Goal: Task Accomplishment & Management: Manage account settings

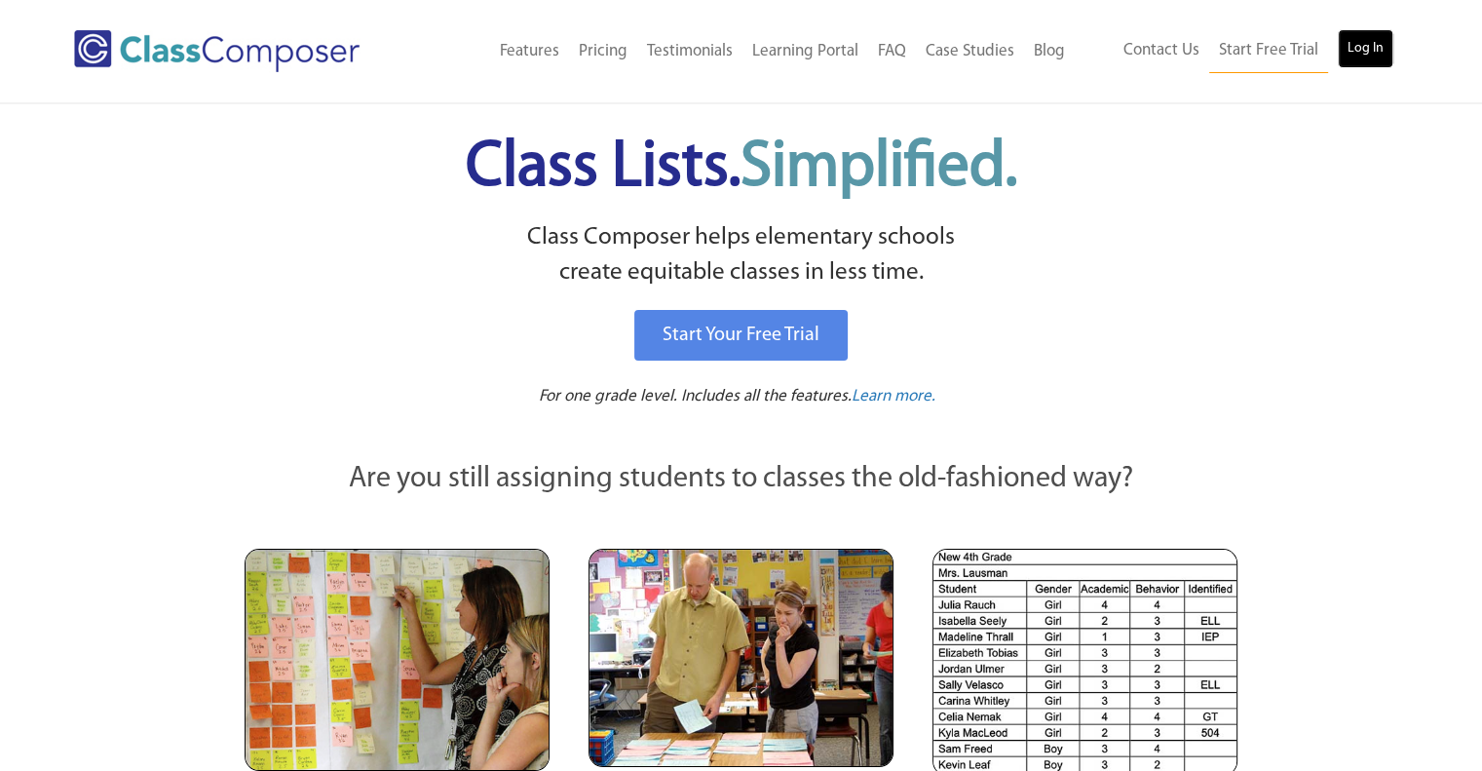
click at [1367, 52] on link "Log In" at bounding box center [1366, 48] width 56 height 39
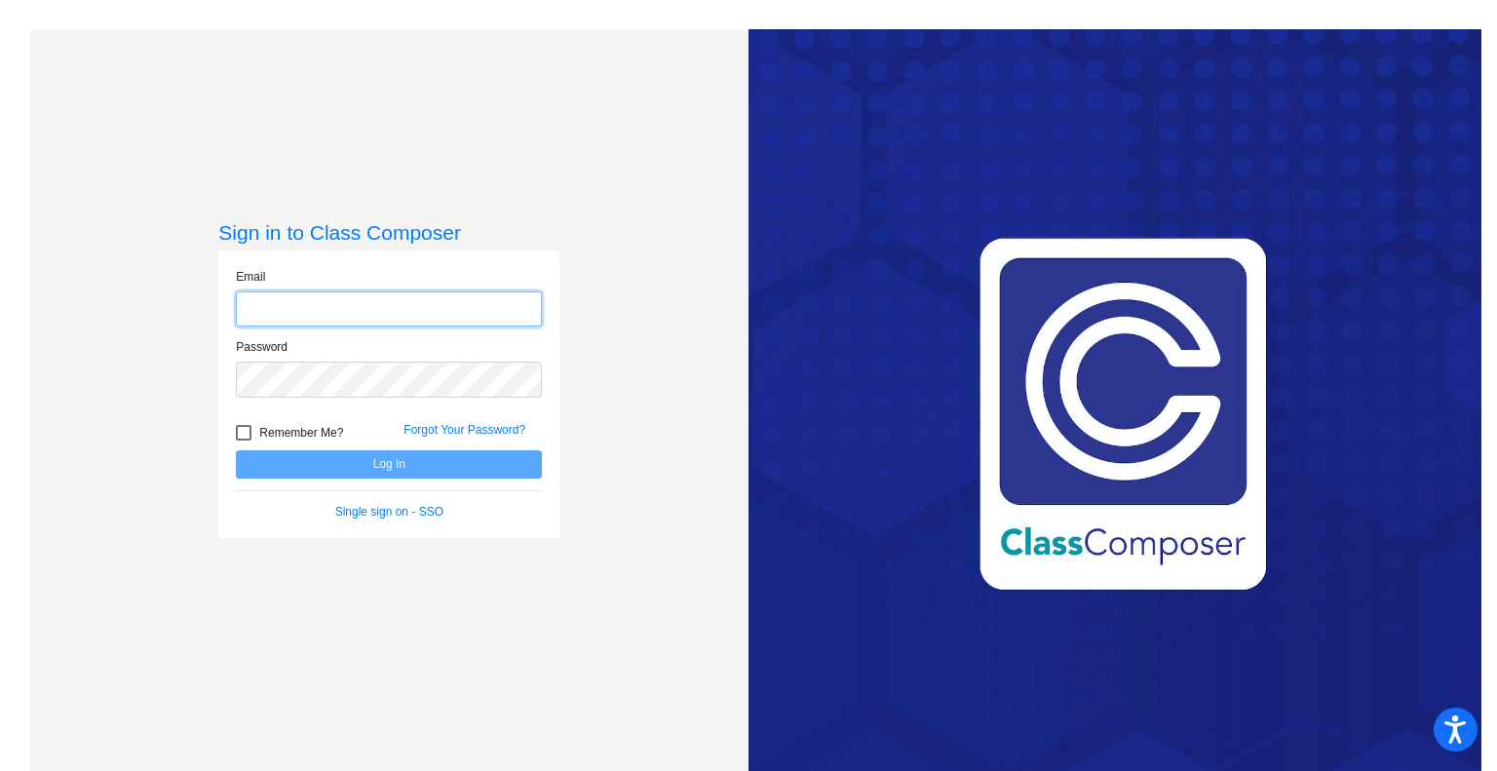
type input "millerl@slcs.us"
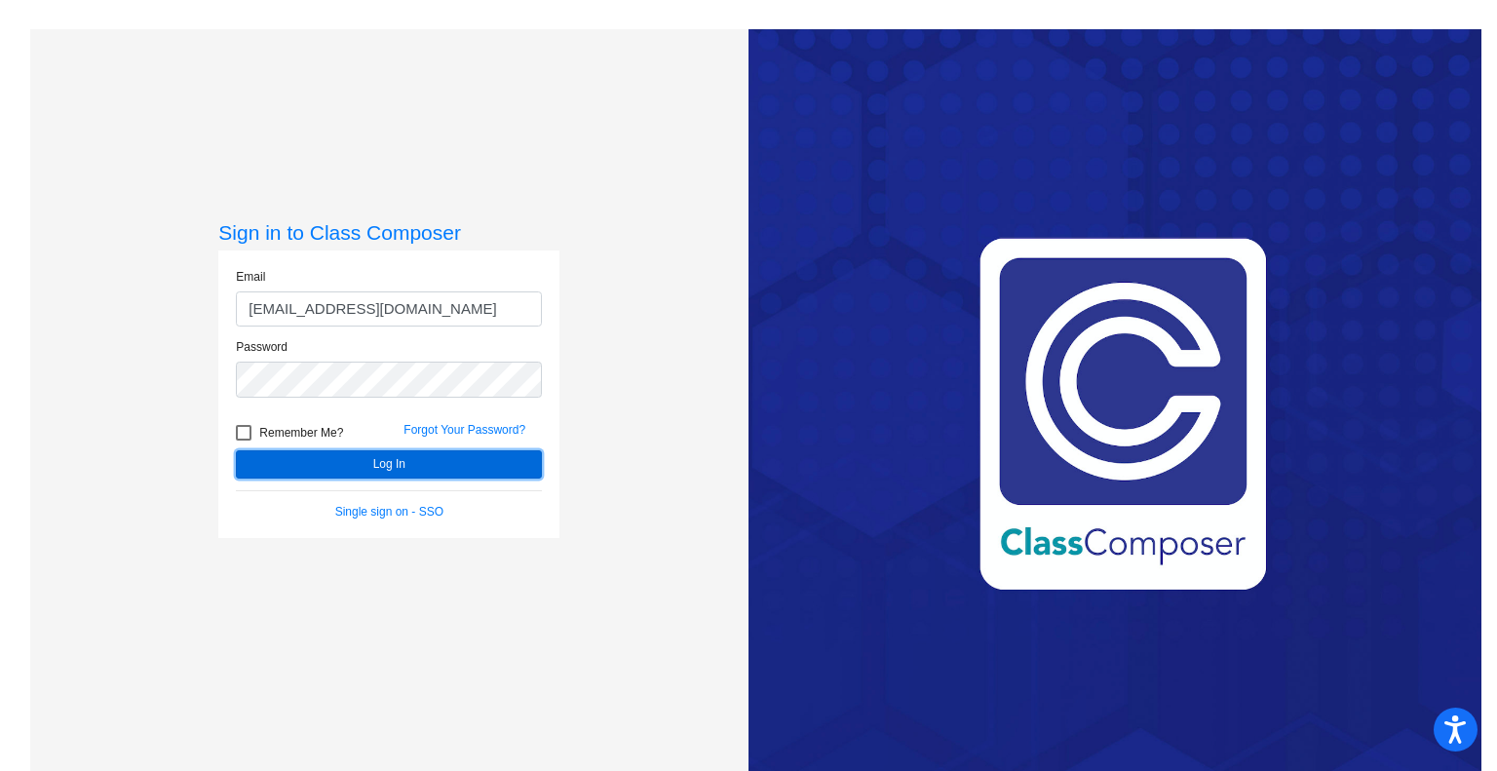
click at [412, 457] on button "Log In" at bounding box center [389, 464] width 306 height 28
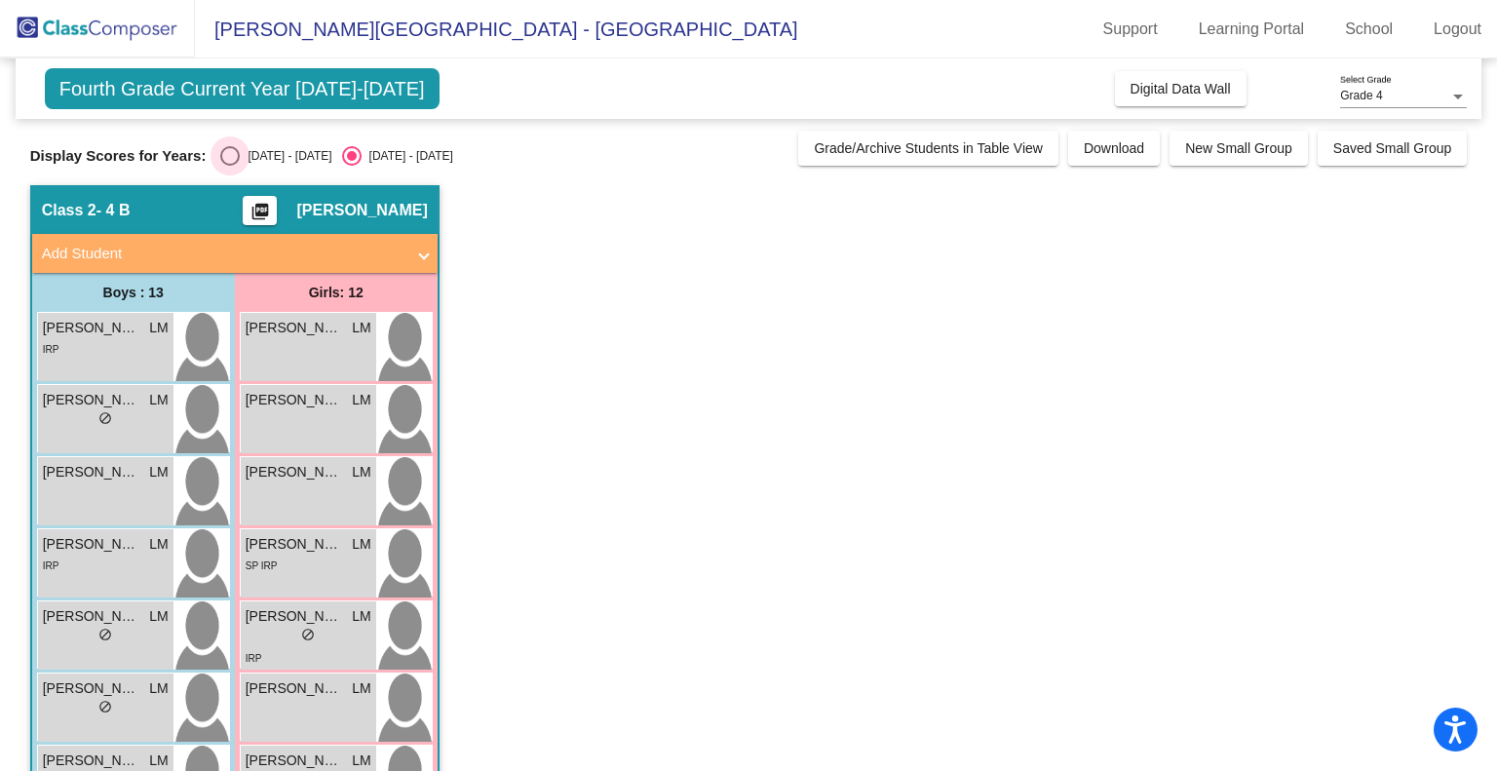
click at [292, 149] on div "2024 - 2025" at bounding box center [286, 156] width 92 height 18
click at [230, 166] on input "2024 - 2025" at bounding box center [229, 166] width 1 height 1
radio input "true"
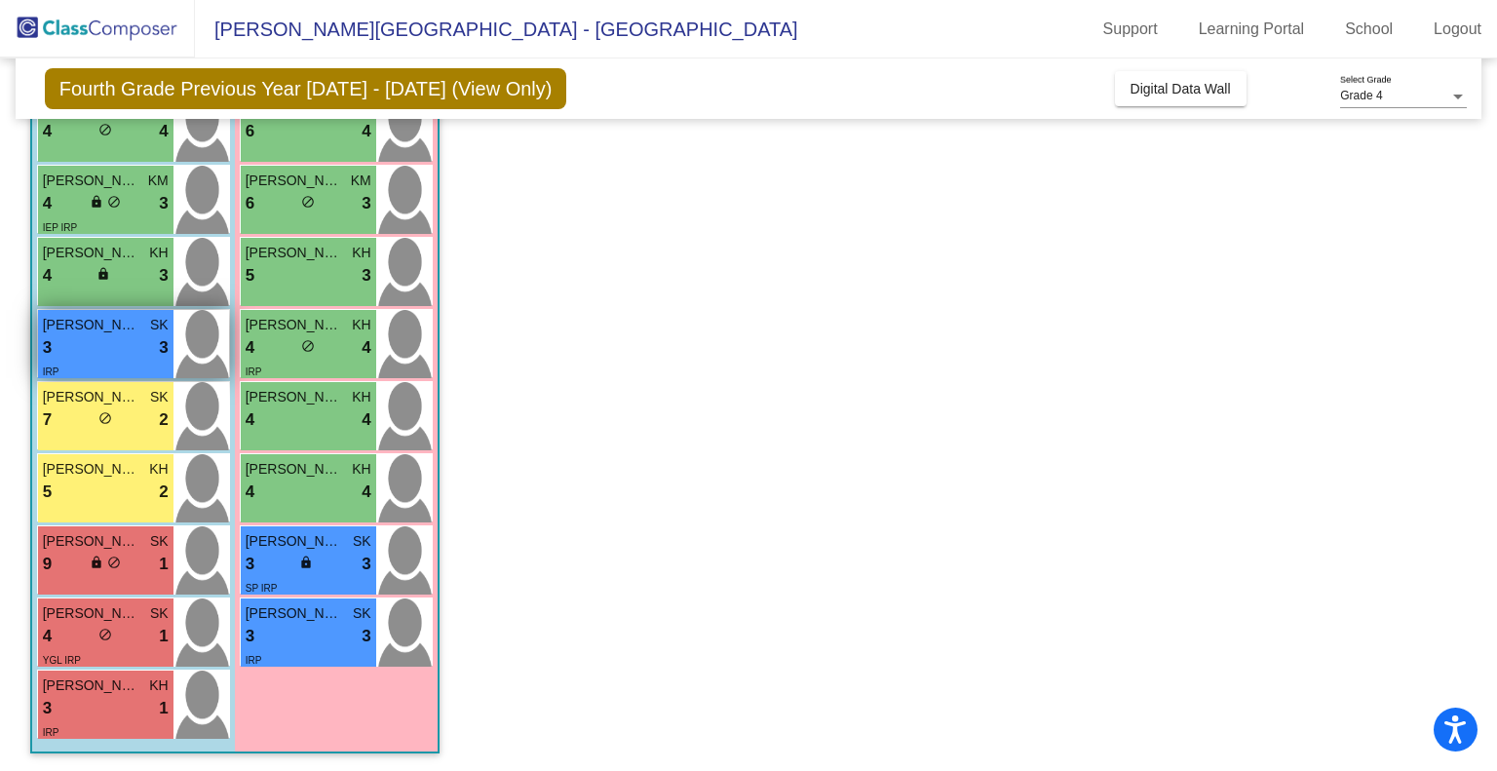
scroll to position [118, 0]
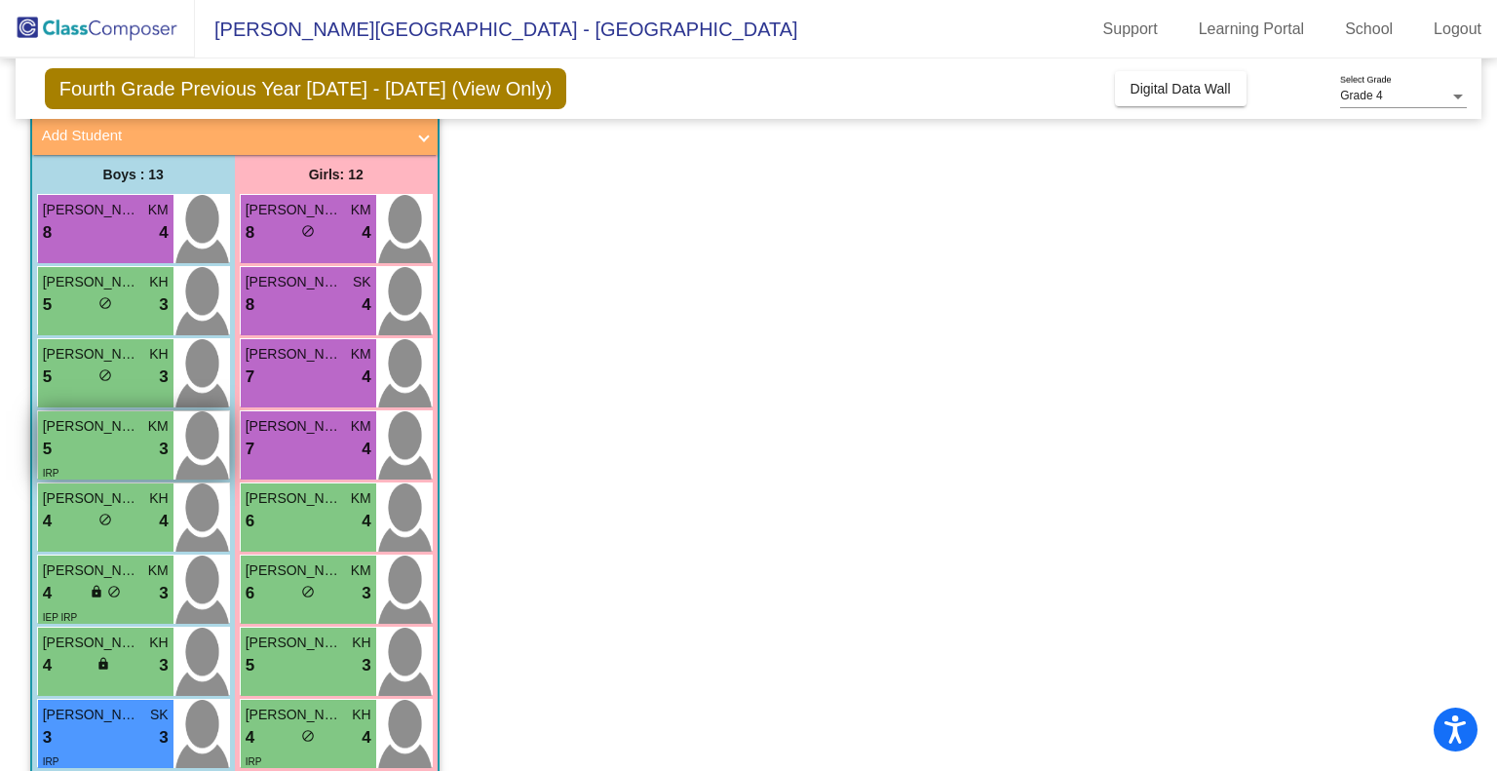
click at [144, 443] on div "5 lock do_not_disturb_alt 3" at bounding box center [106, 449] width 126 height 25
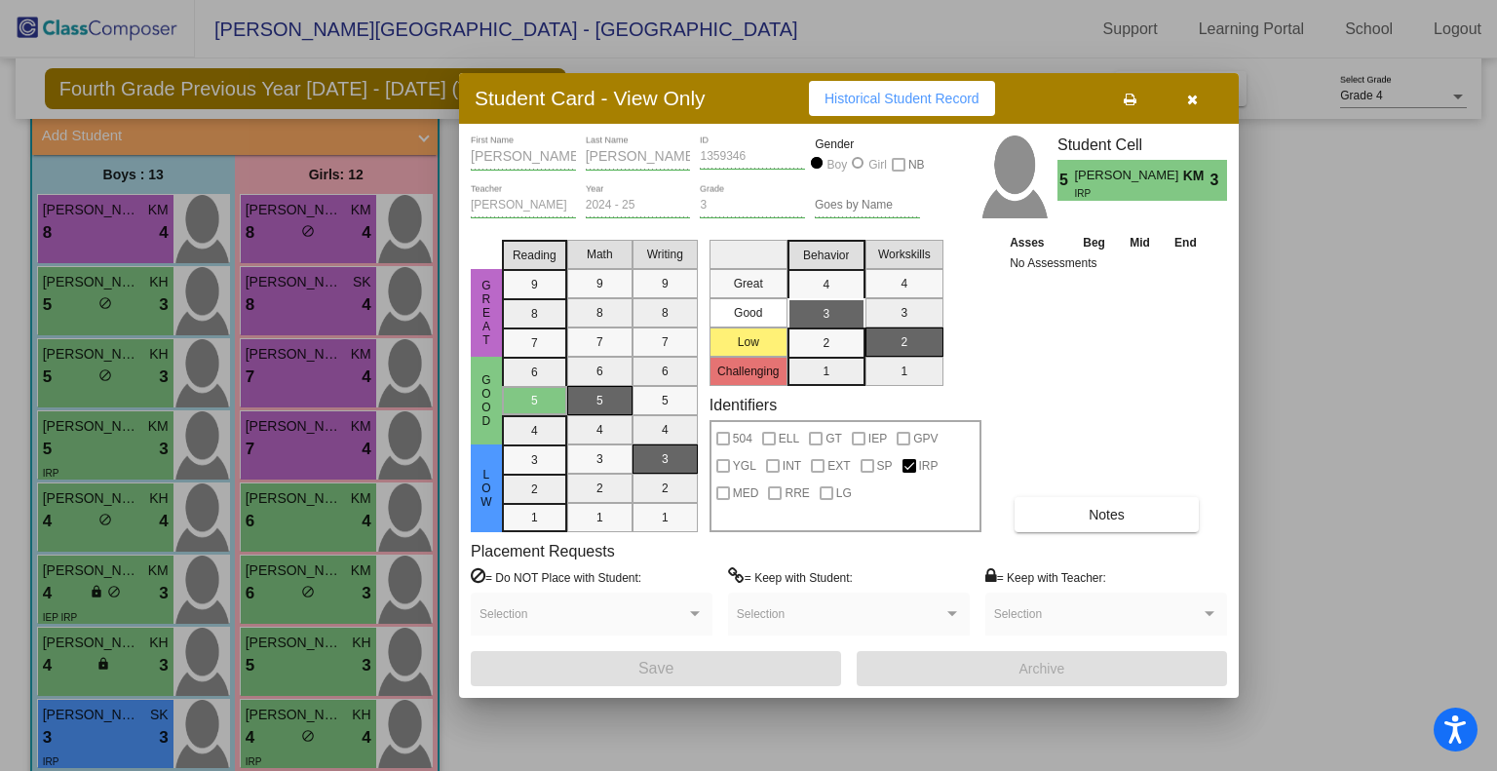
click at [1188, 101] on icon "button" at bounding box center [1192, 100] width 11 height 14
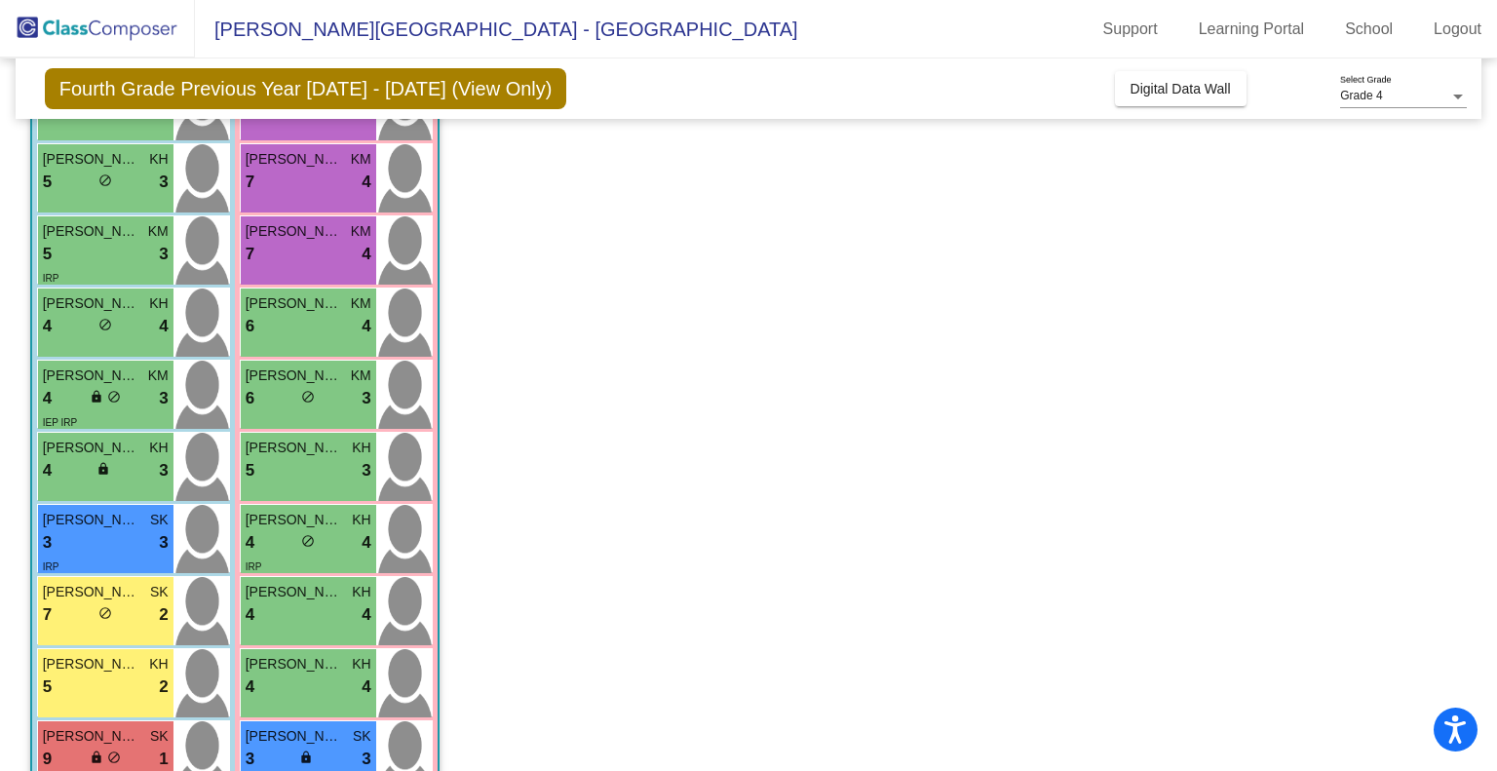
scroll to position [508, 0]
